Goal: Task Accomplishment & Management: Manage account settings

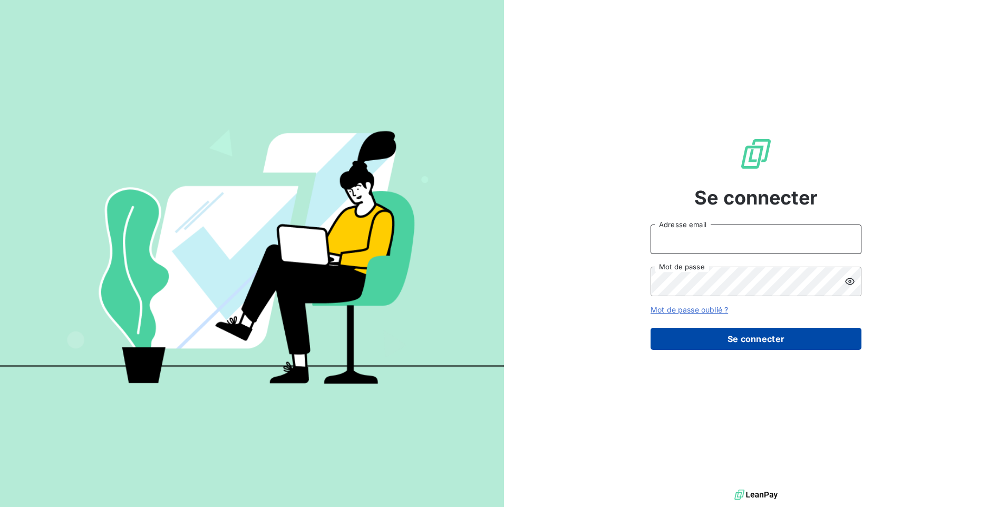
type input "ec@monier-environnement.com"
click at [719, 336] on button "Se connecter" at bounding box center [756, 339] width 211 height 22
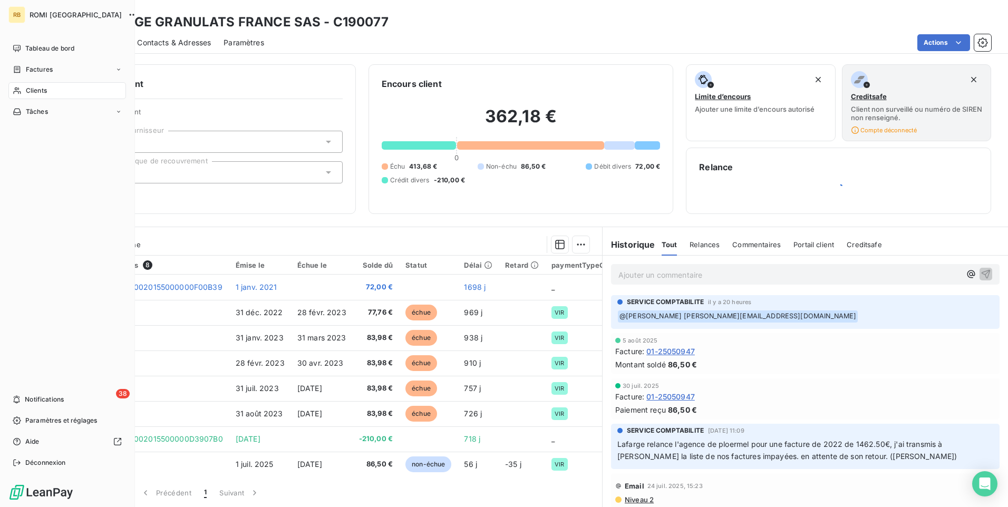
click at [44, 94] on span "Clients" at bounding box center [36, 90] width 21 height 9
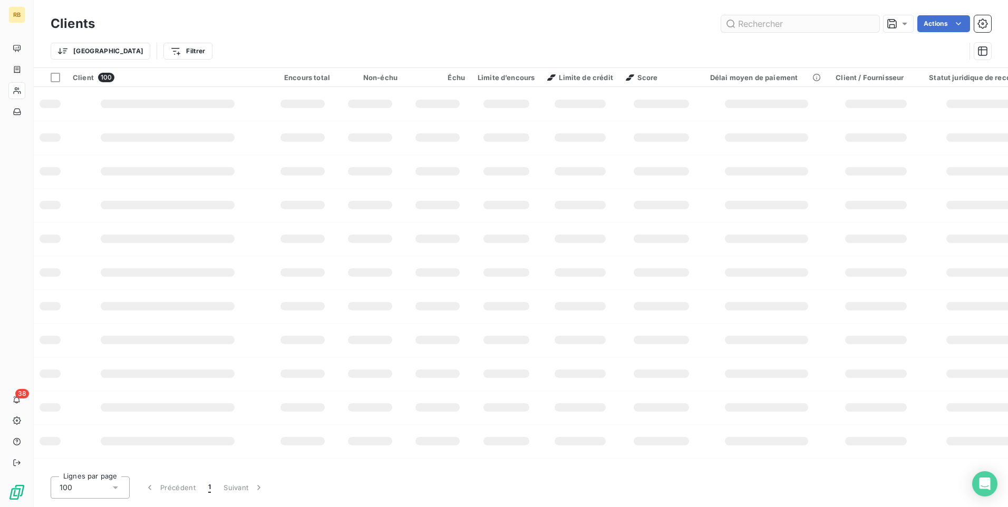
click at [804, 22] on input "text" at bounding box center [800, 23] width 158 height 17
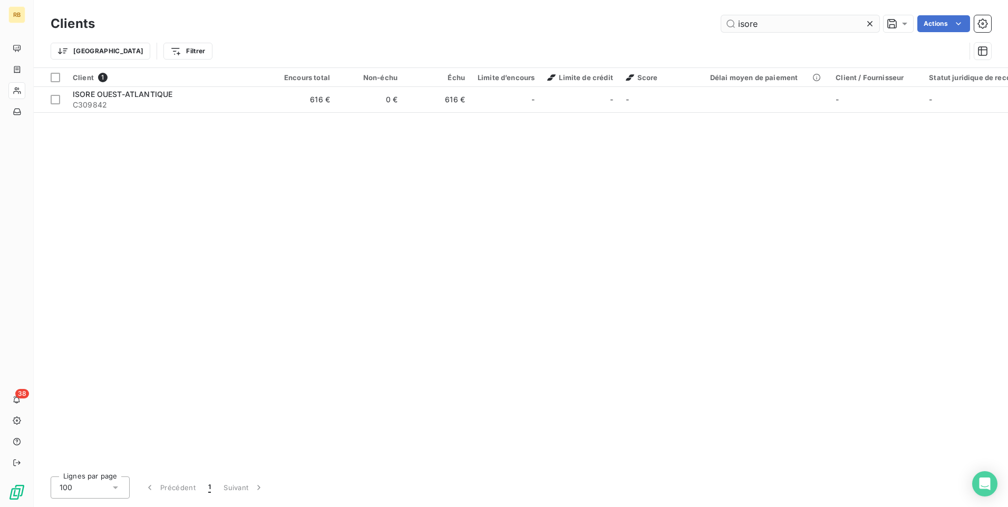
type input "isore"
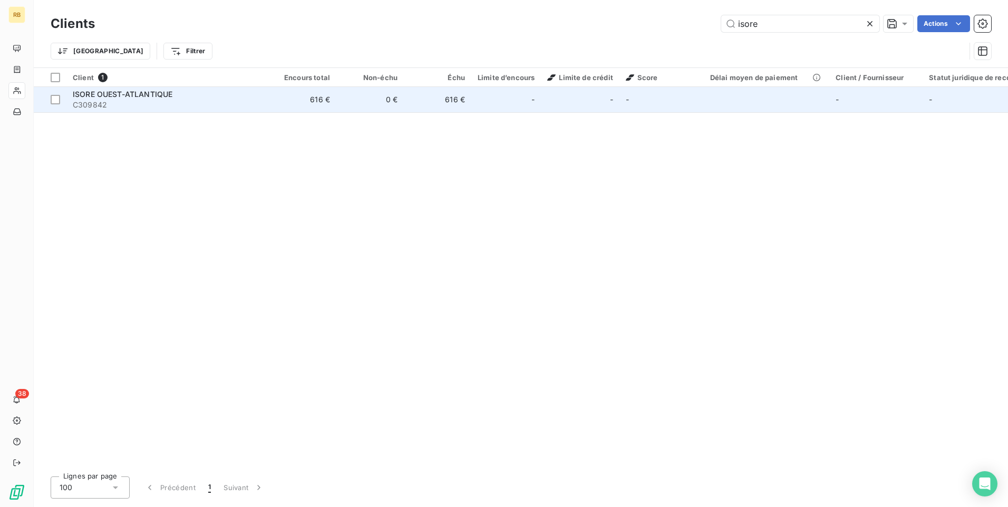
click at [127, 100] on span "C309842" at bounding box center [168, 105] width 190 height 11
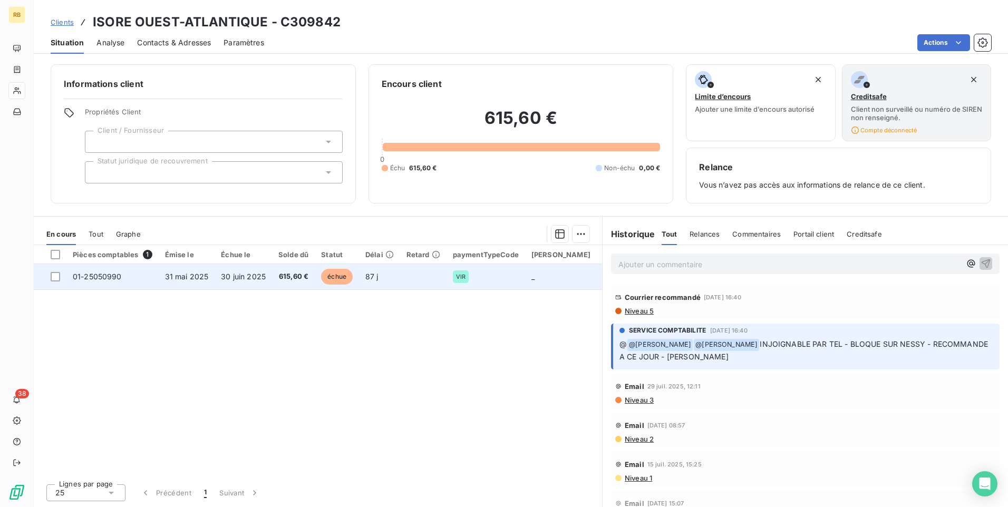
click at [296, 278] on span "615,60 €" at bounding box center [293, 277] width 30 height 11
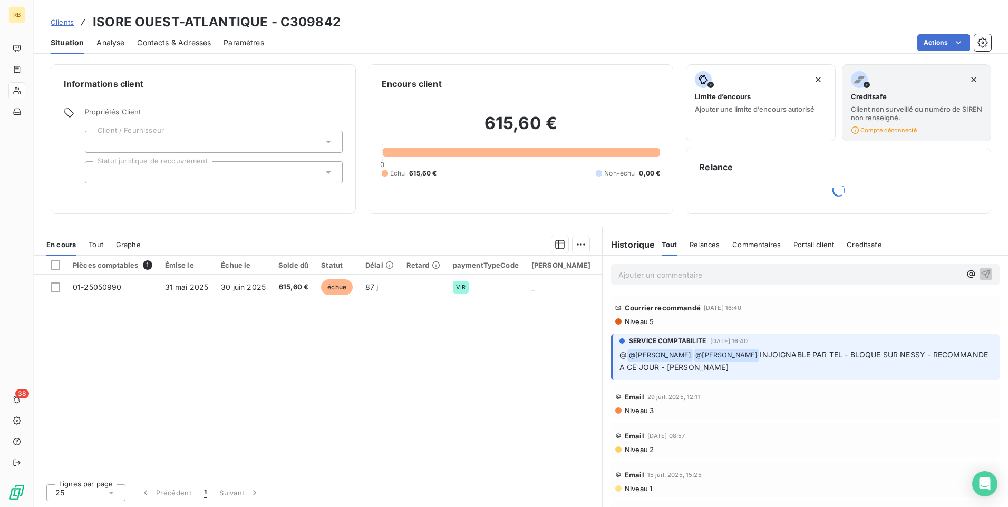
click at [673, 277] on p "Ajouter un commentaire ﻿" at bounding box center [789, 274] width 342 height 13
